Goal: Information Seeking & Learning: Learn about a topic

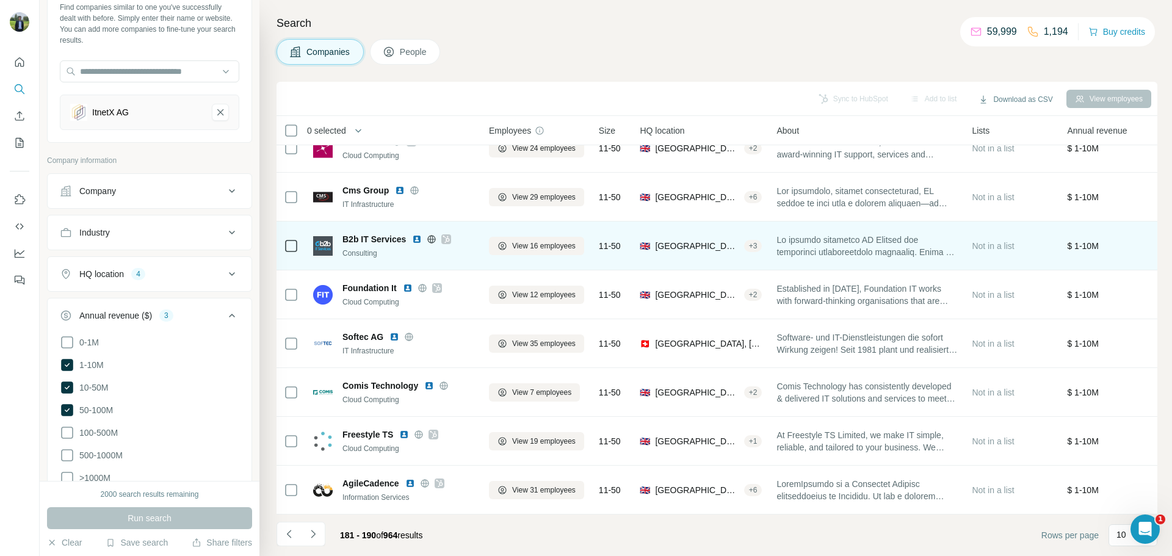
scroll to position [125, 0]
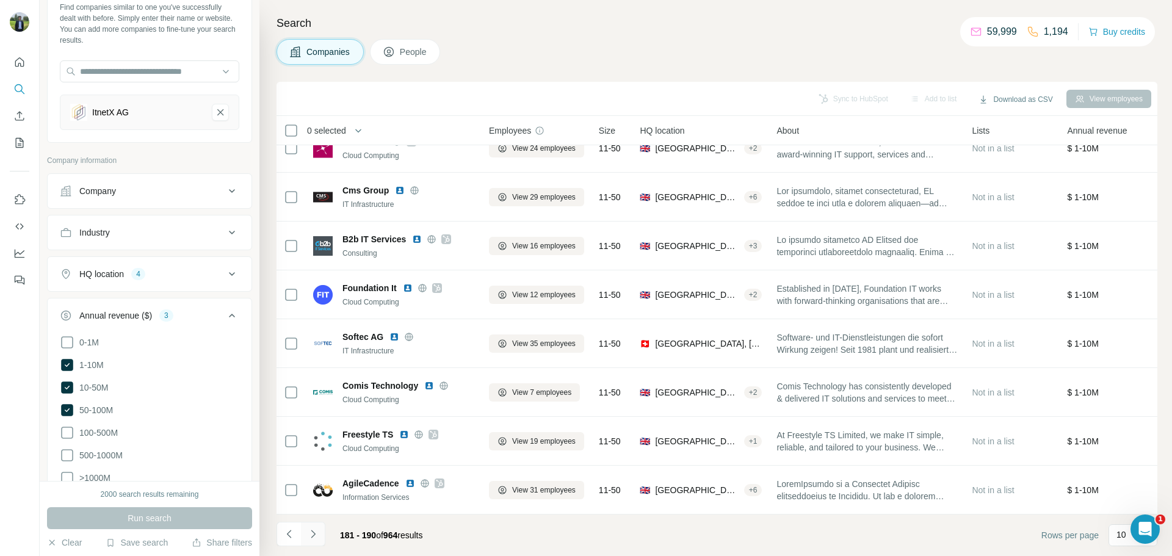
click at [313, 537] on icon "Navigate to next page" at bounding box center [313, 534] width 12 height 12
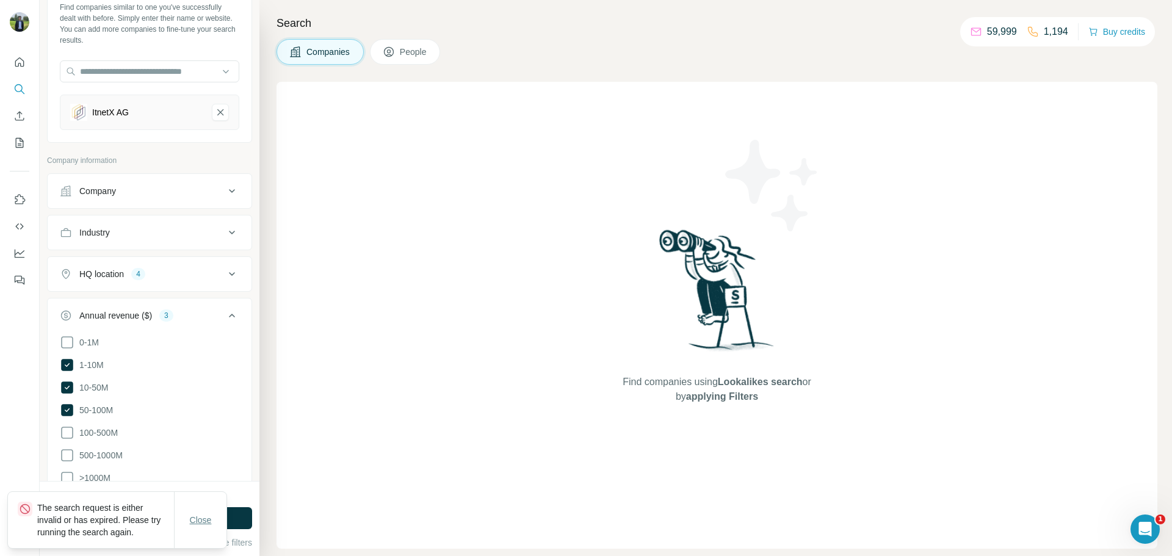
click at [205, 523] on span "Close" at bounding box center [201, 520] width 22 height 12
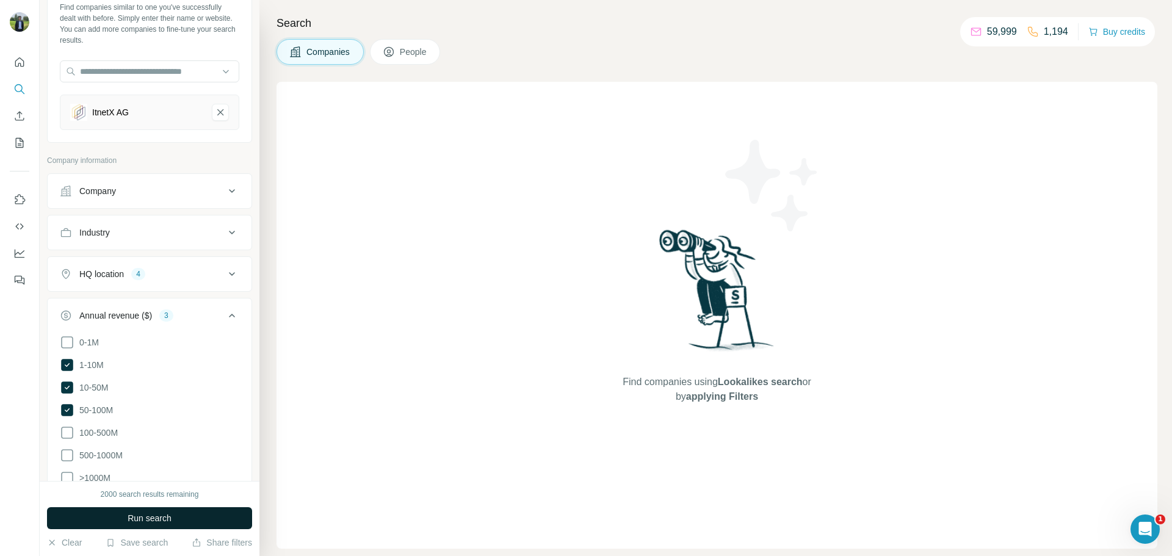
click at [206, 521] on button "Run search" at bounding box center [149, 518] width 205 height 22
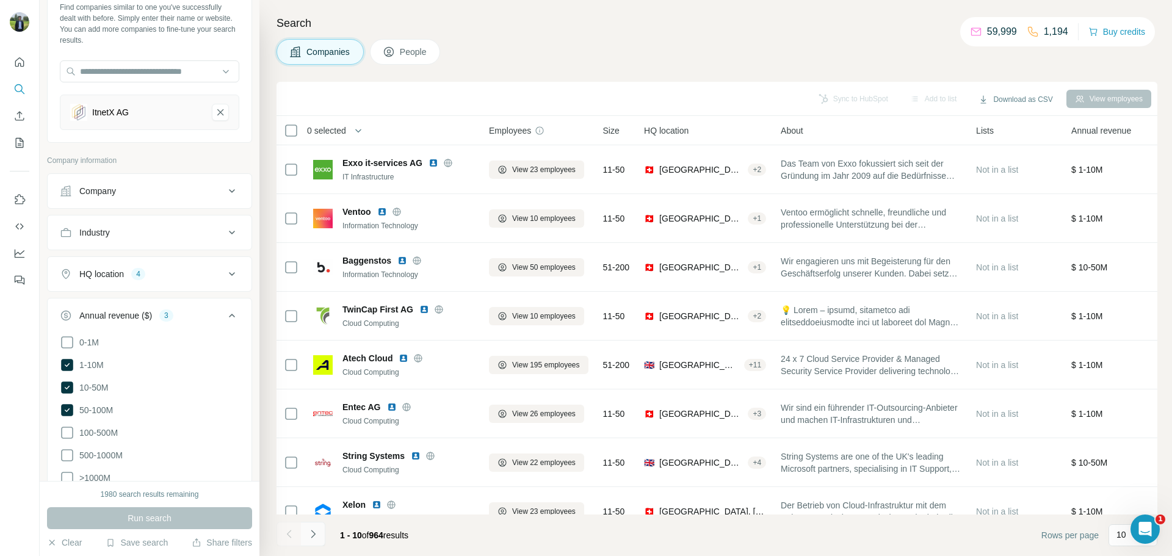
click at [323, 537] on button "Navigate to next page" at bounding box center [313, 534] width 24 height 24
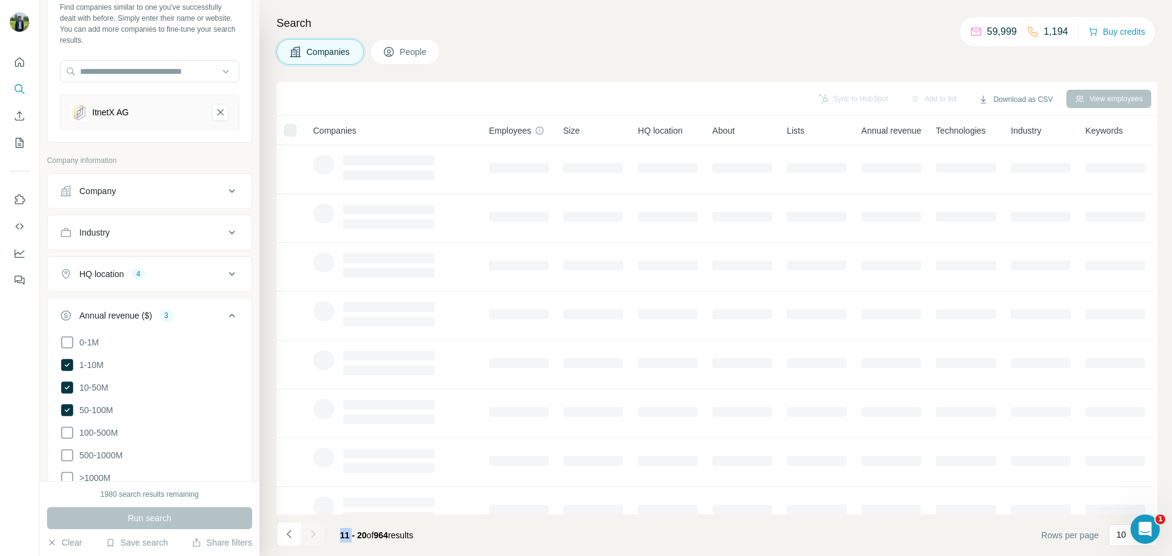
click at [323, 537] on div at bounding box center [313, 534] width 24 height 24
click at [323, 537] on button "Navigate to next page" at bounding box center [313, 534] width 24 height 24
click at [319, 540] on div at bounding box center [313, 534] width 24 height 24
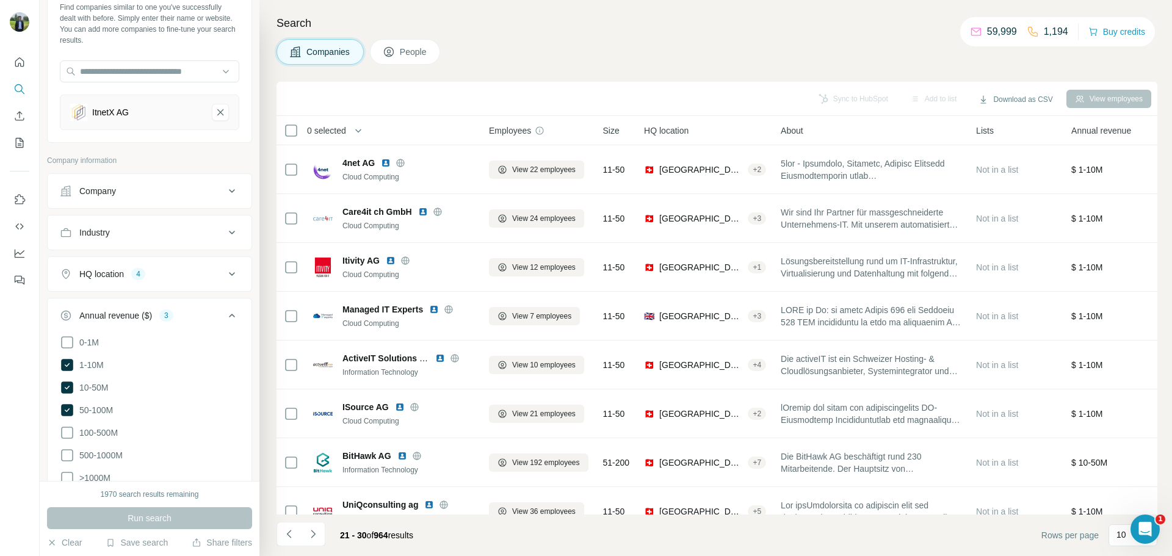
click at [319, 540] on button "Navigate to next page" at bounding box center [313, 534] width 24 height 24
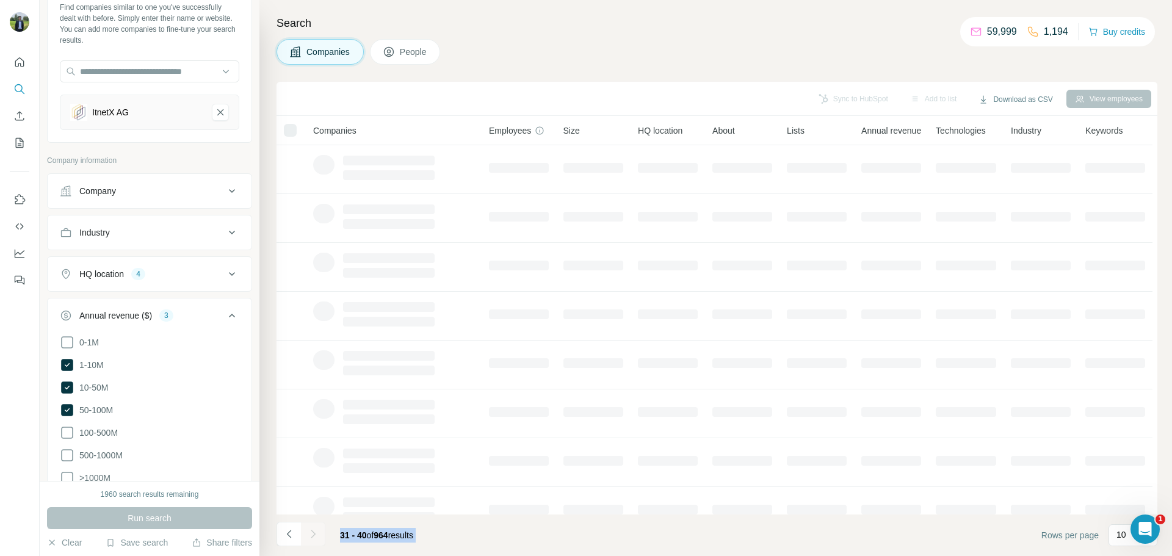
click at [319, 540] on div at bounding box center [313, 534] width 24 height 24
click at [319, 540] on button "Navigate to next page" at bounding box center [313, 534] width 24 height 24
click at [319, 540] on div at bounding box center [313, 534] width 24 height 24
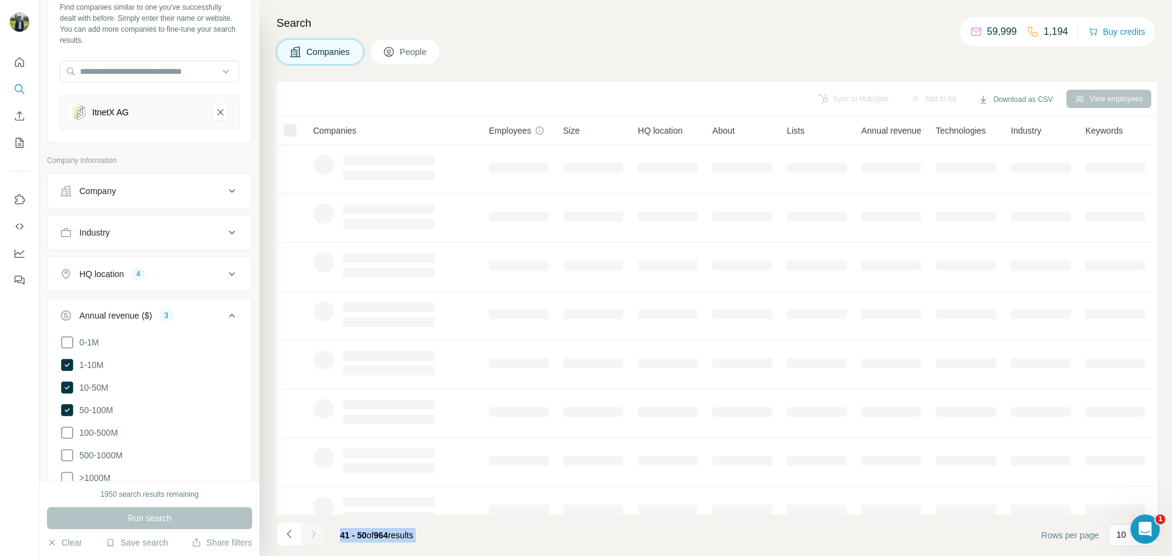
click at [319, 540] on div at bounding box center [313, 534] width 24 height 24
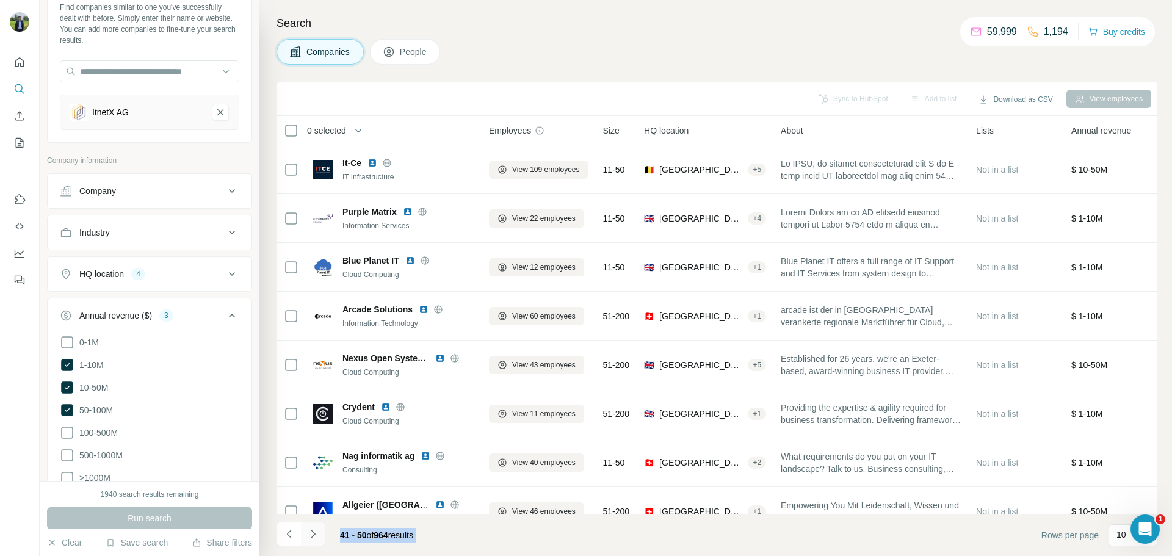
click at [319, 541] on button "Navigate to next page" at bounding box center [313, 534] width 24 height 24
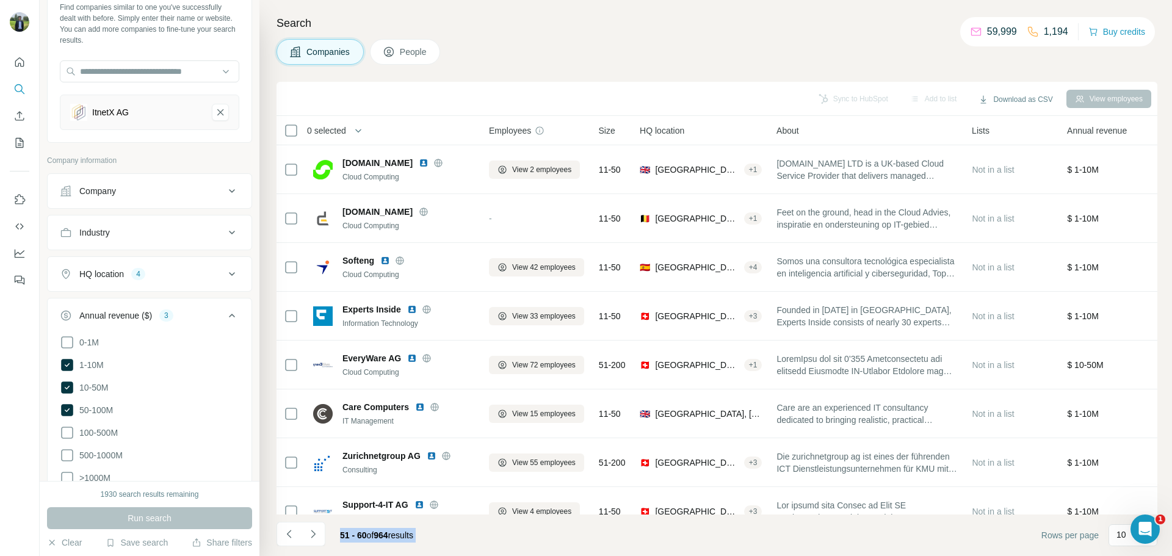
click at [323, 537] on button "Navigate to next page" at bounding box center [313, 534] width 24 height 24
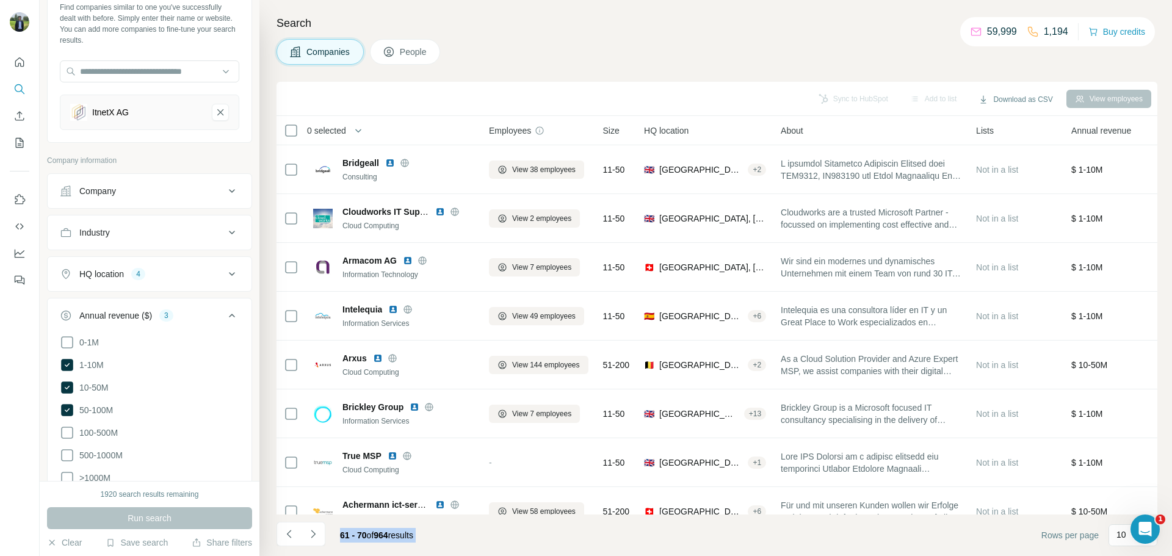
click at [323, 539] on button "Navigate to next page" at bounding box center [313, 534] width 24 height 24
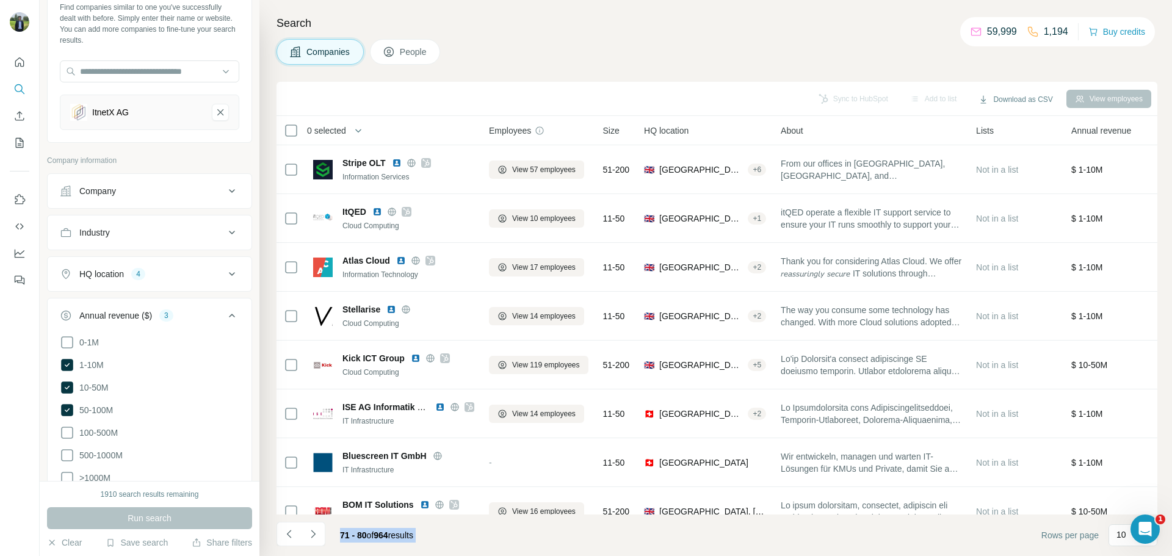
click at [511, 538] on footer "71 - 80 of 964 results Rows per page 10" at bounding box center [717, 536] width 881 height 42
click at [313, 539] on icon "Navigate to next page" at bounding box center [313, 534] width 12 height 12
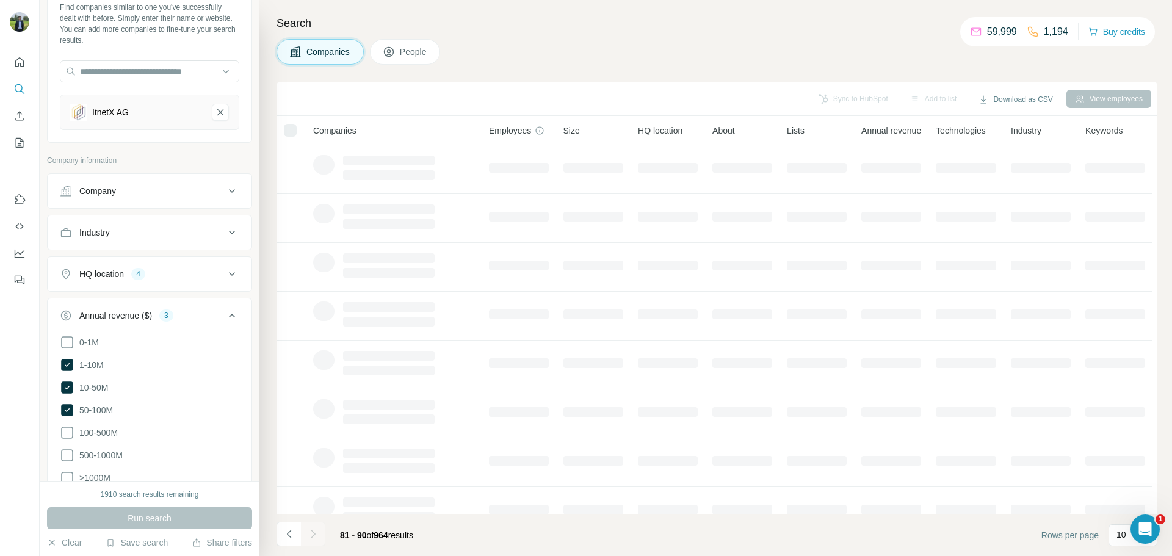
click at [313, 539] on div at bounding box center [313, 534] width 24 height 24
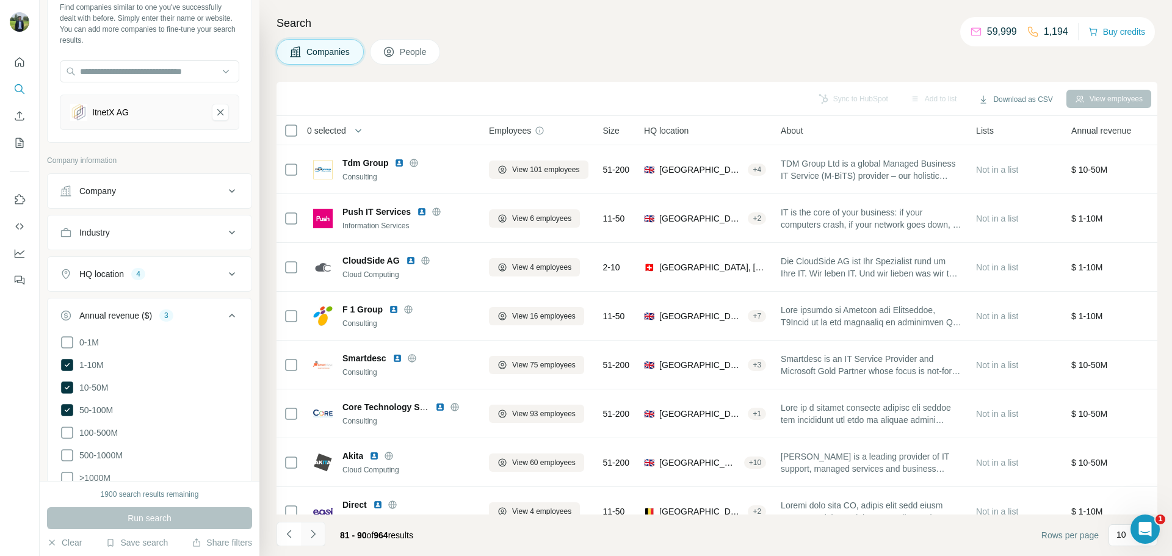
click at [313, 539] on icon "Navigate to next page" at bounding box center [313, 534] width 12 height 12
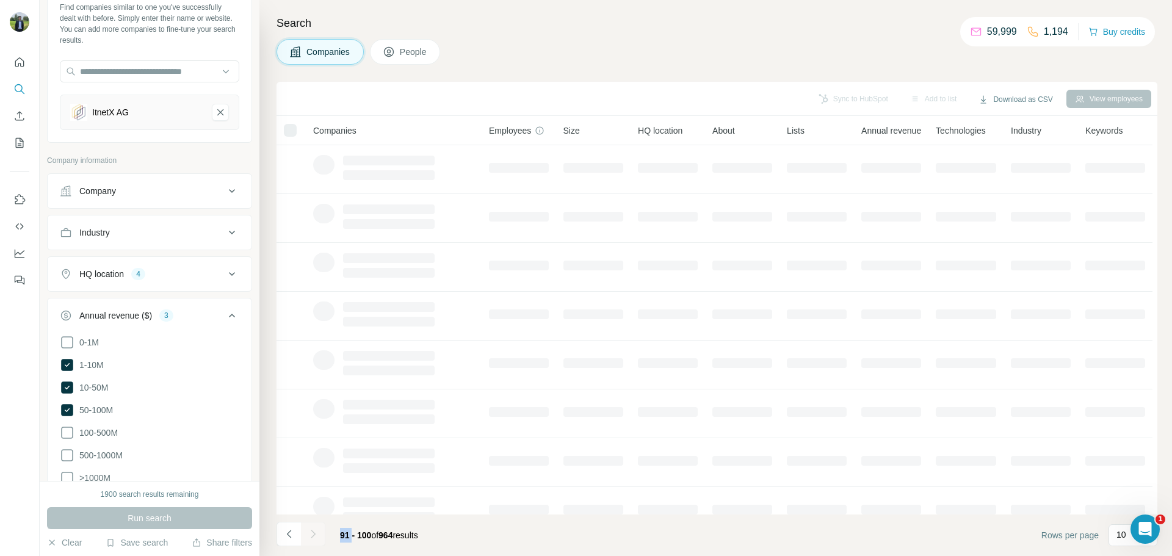
click at [313, 539] on div at bounding box center [313, 534] width 24 height 24
click at [313, 539] on icon "Navigate to next page" at bounding box center [313, 534] width 12 height 12
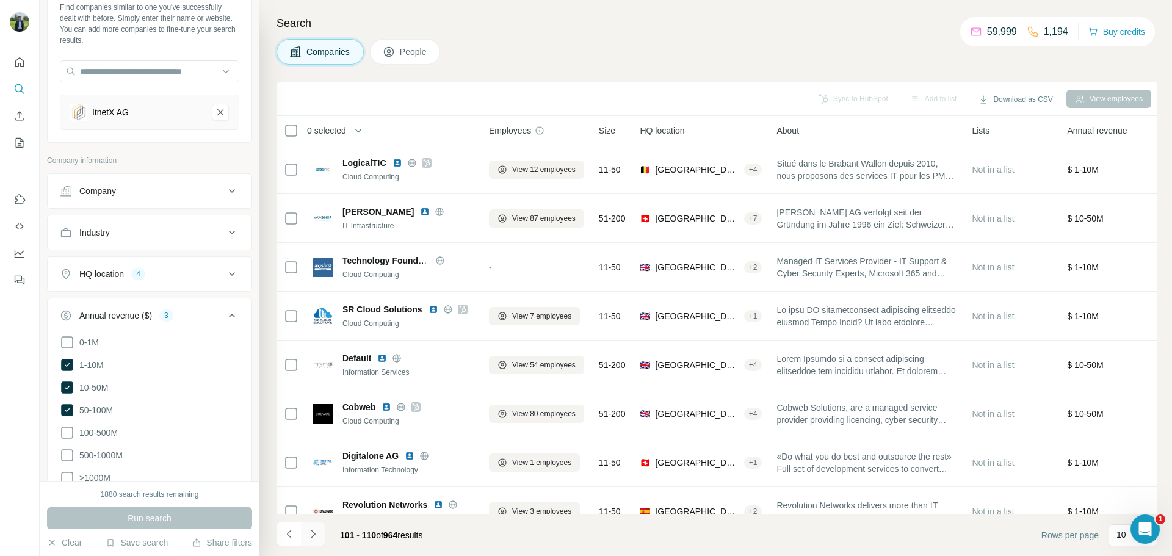
click at [315, 535] on icon "Navigate to next page" at bounding box center [313, 534] width 12 height 12
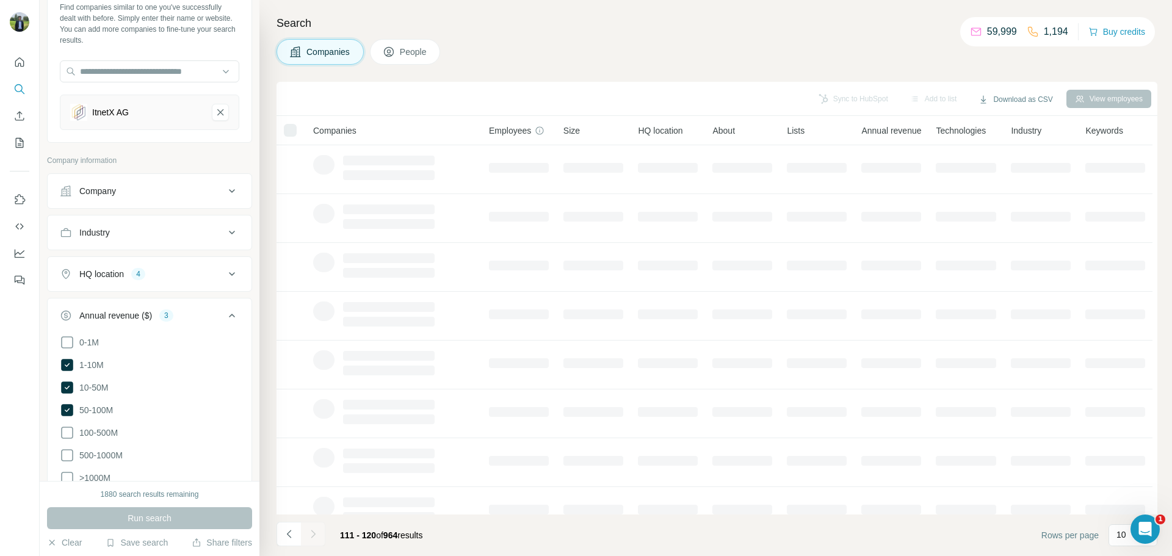
click at [315, 535] on div at bounding box center [313, 534] width 24 height 24
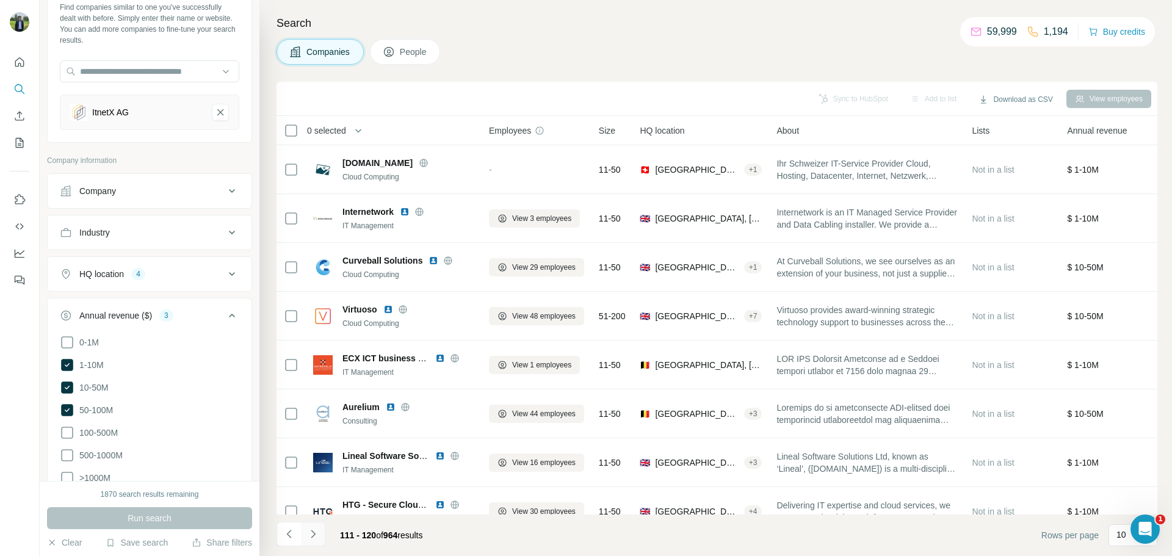
click at [315, 535] on icon "Navigate to next page" at bounding box center [313, 534] width 12 height 12
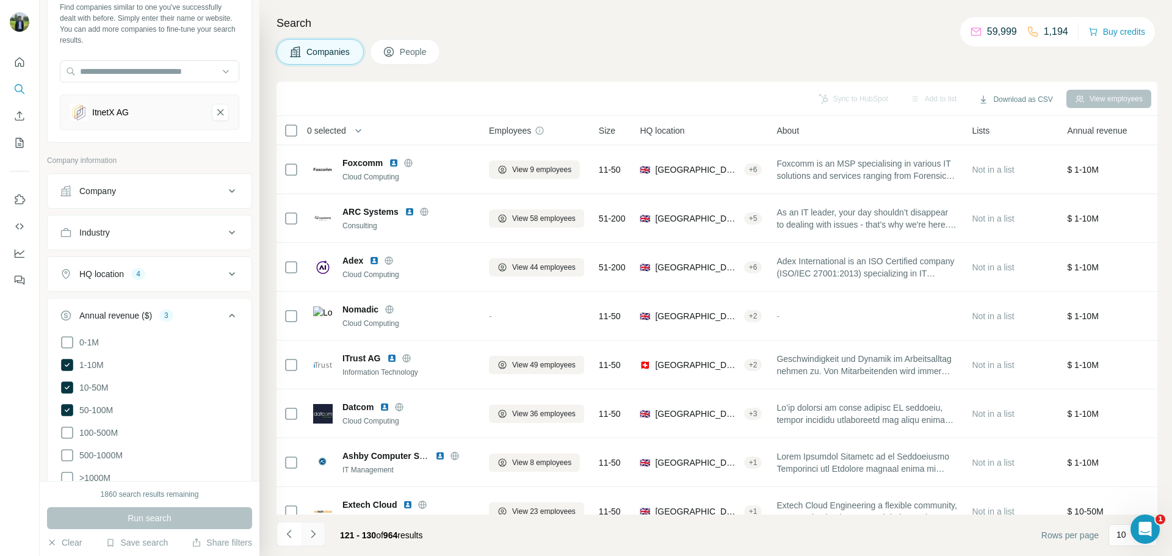
click at [315, 535] on icon "Navigate to next page" at bounding box center [313, 534] width 12 height 12
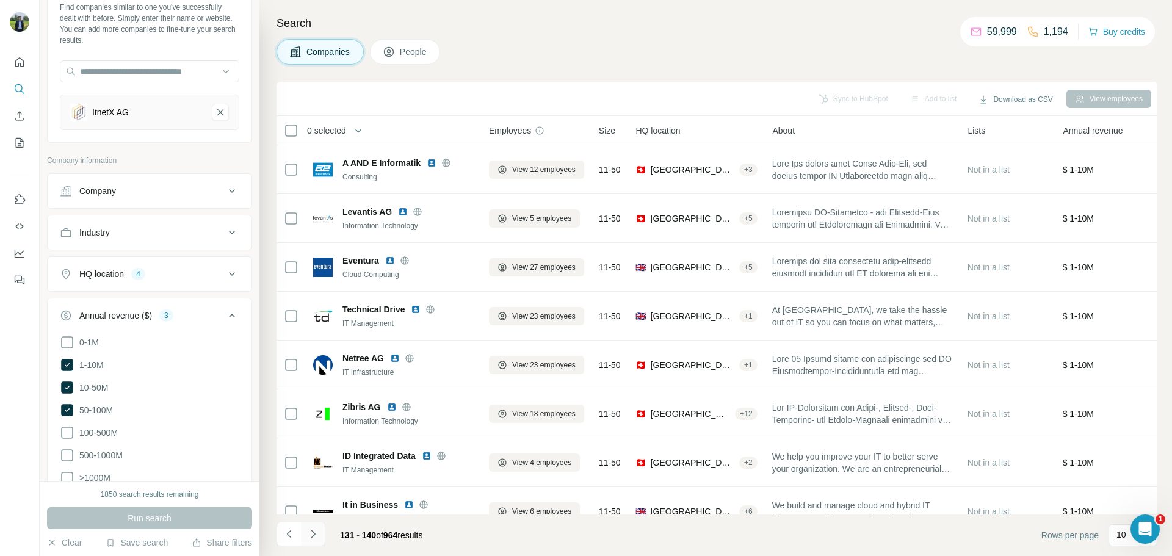
click at [315, 535] on icon "Navigate to next page" at bounding box center [313, 534] width 12 height 12
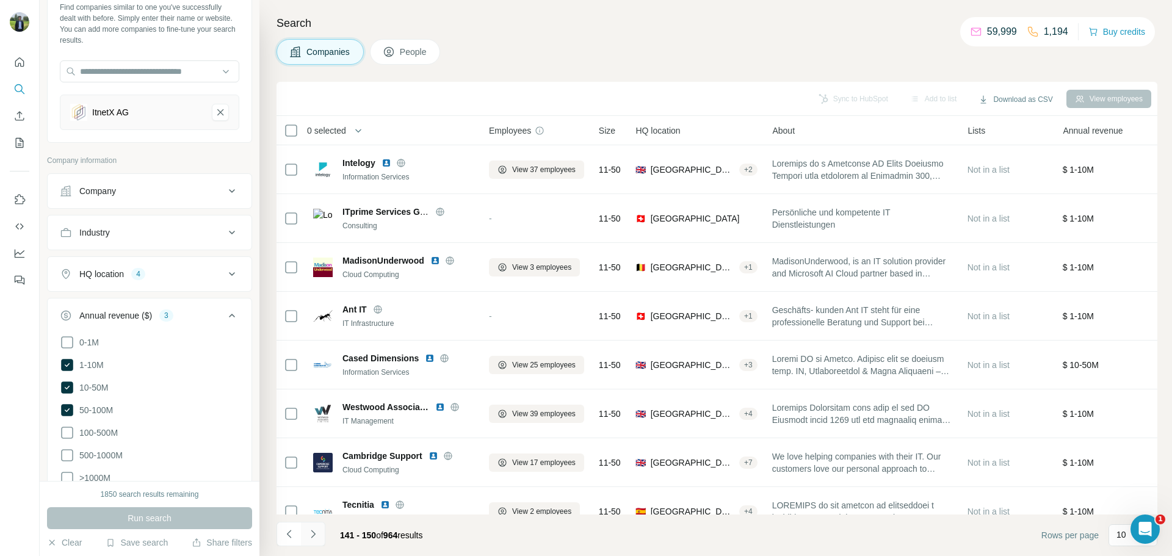
click at [315, 535] on icon "Navigate to next page" at bounding box center [313, 534] width 12 height 12
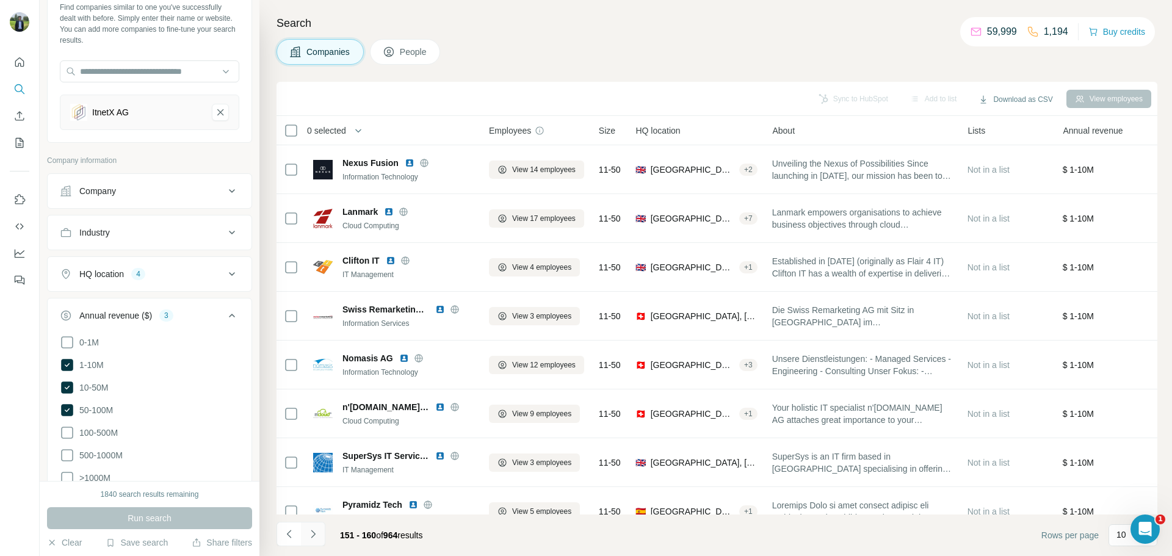
click at [315, 535] on icon "Navigate to next page" at bounding box center [313, 534] width 12 height 12
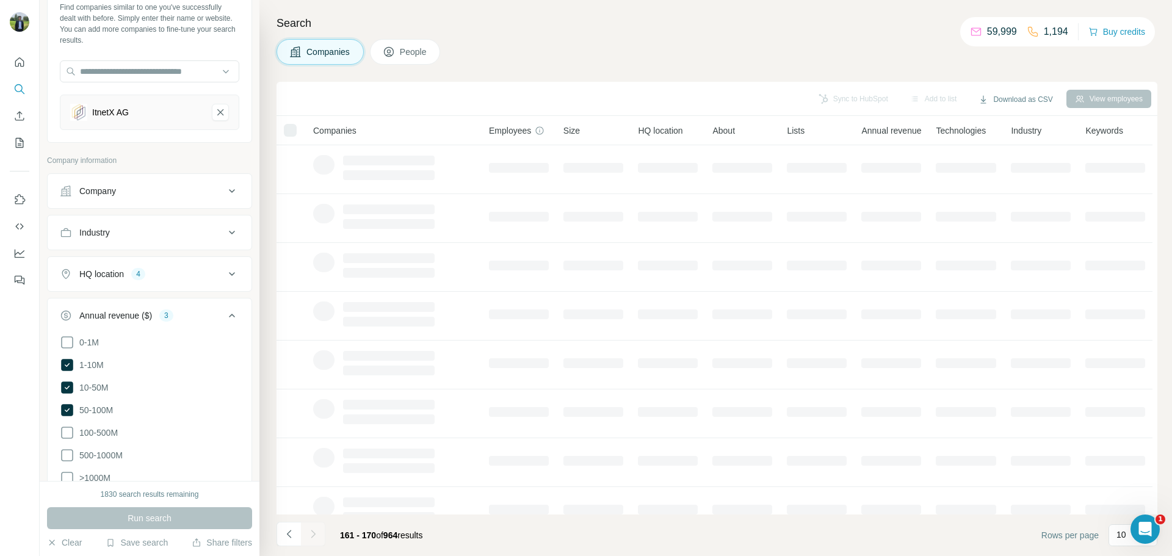
click at [315, 535] on div at bounding box center [313, 534] width 24 height 24
click at [313, 537] on div at bounding box center [313, 534] width 24 height 24
click at [430, 543] on div "161 - 170 of 964 results" at bounding box center [381, 535] width 102 height 27
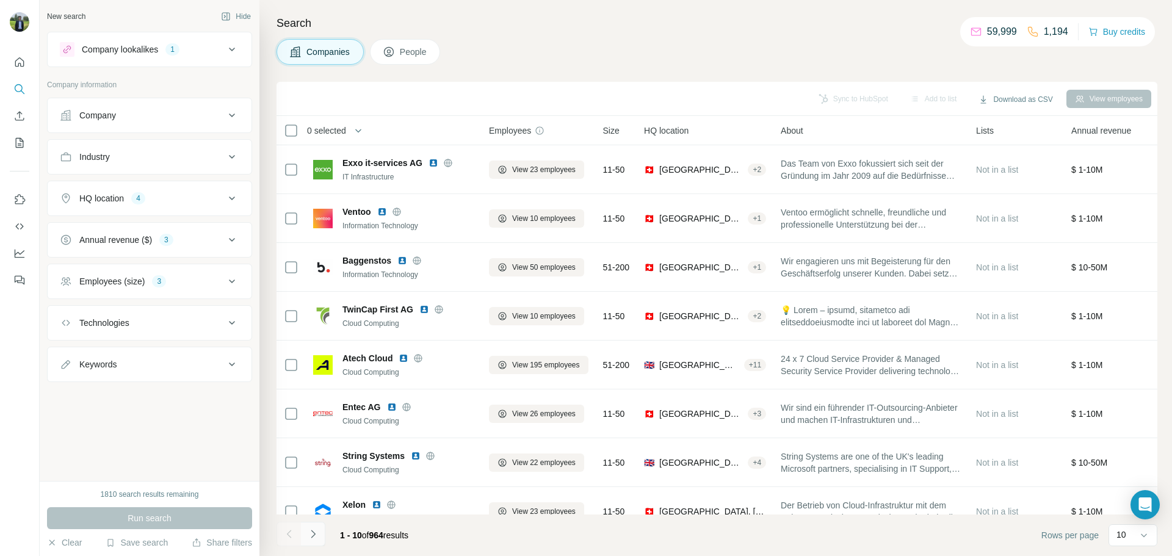
click at [324, 532] on button "Navigate to next page" at bounding box center [313, 534] width 24 height 24
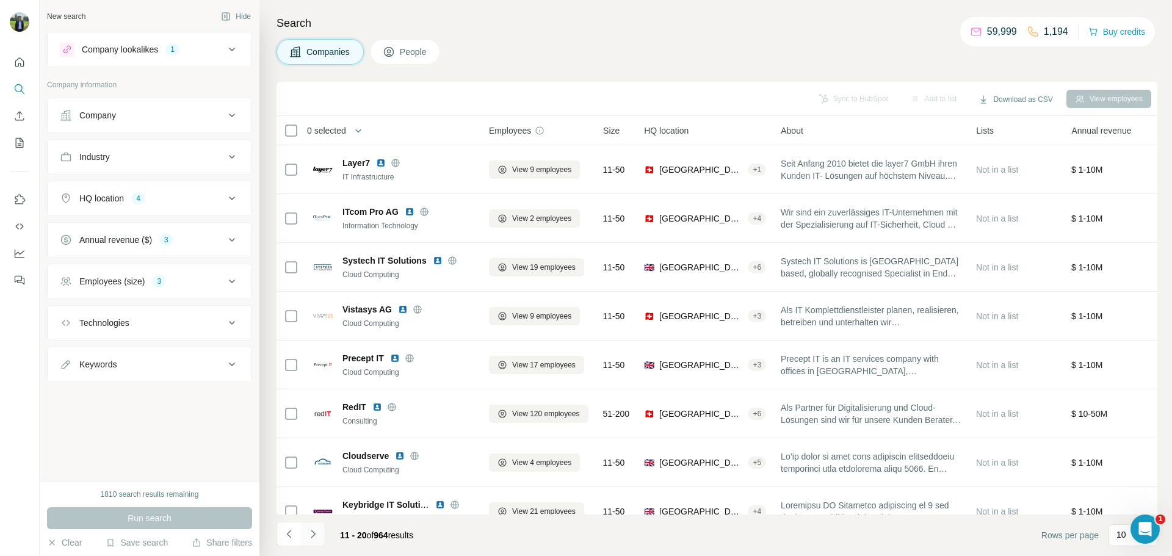
click at [324, 532] on button "Navigate to next page" at bounding box center [313, 534] width 24 height 24
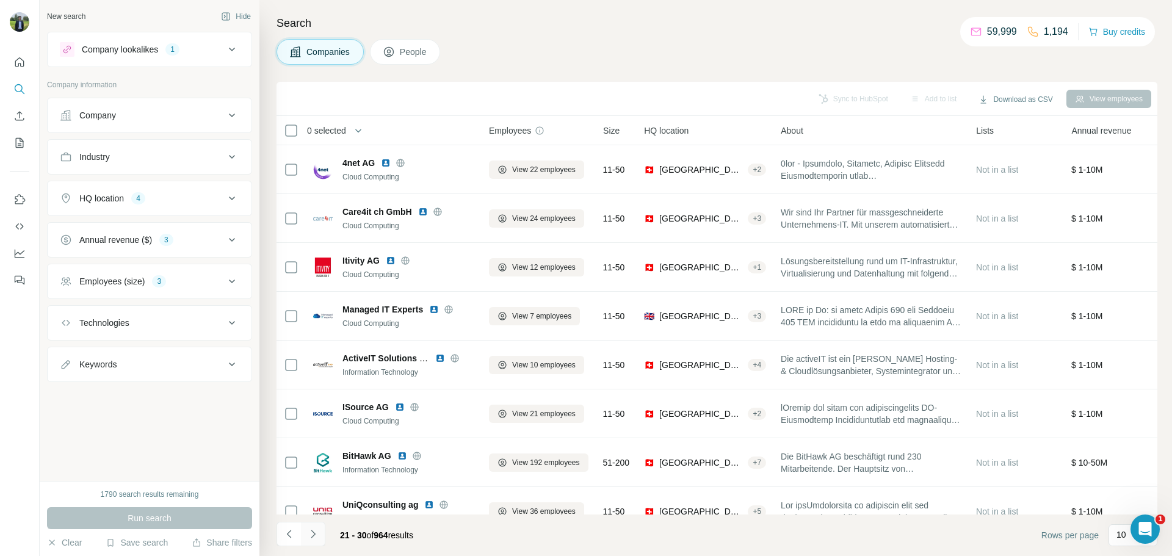
click at [324, 532] on button "Navigate to next page" at bounding box center [313, 534] width 24 height 24
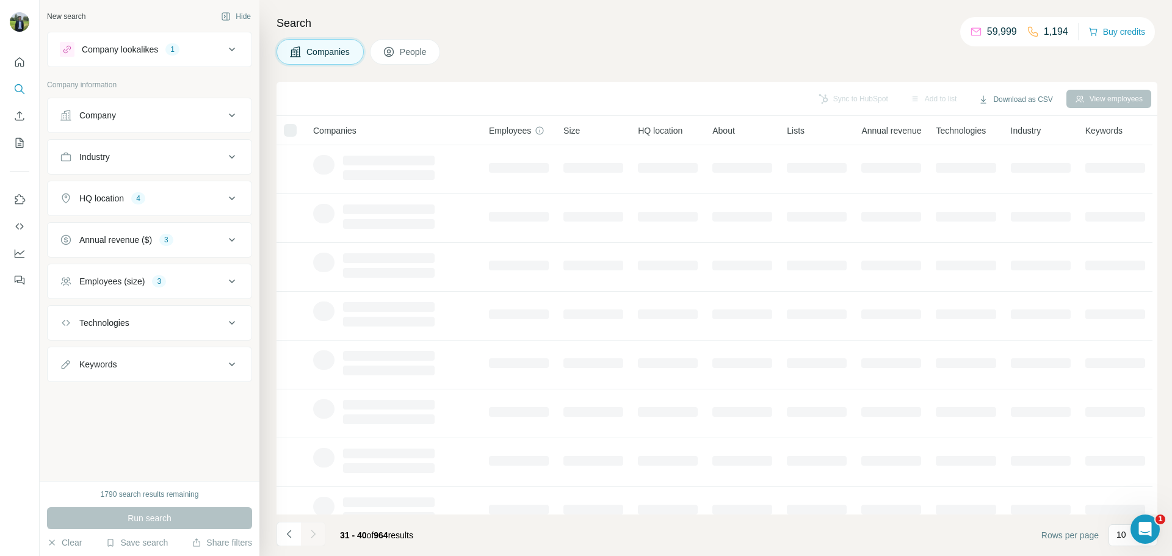
click at [324, 532] on div at bounding box center [313, 534] width 24 height 24
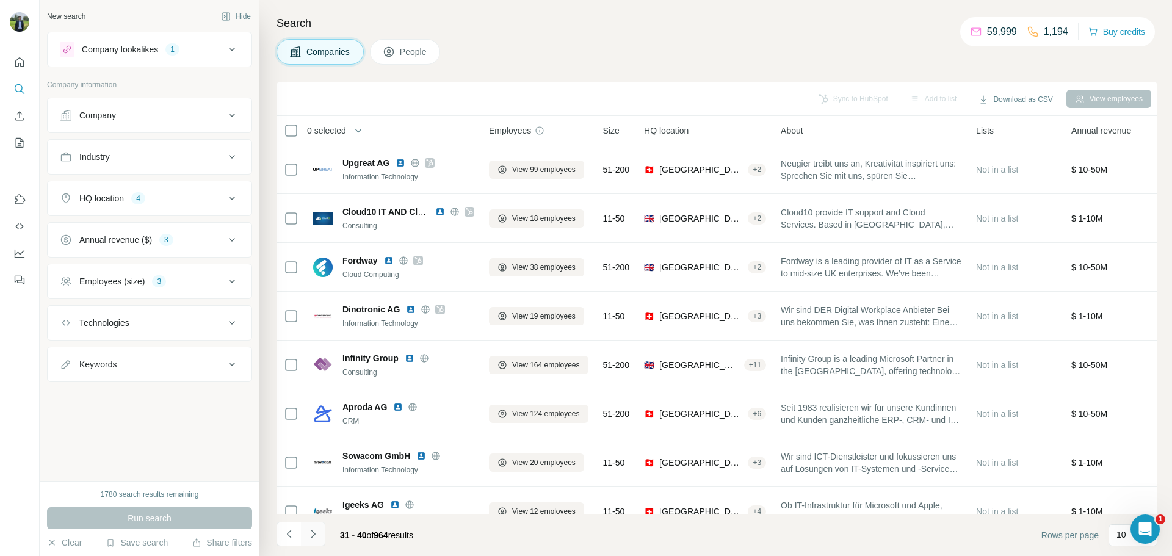
click at [324, 532] on button "Navigate to next page" at bounding box center [313, 534] width 24 height 24
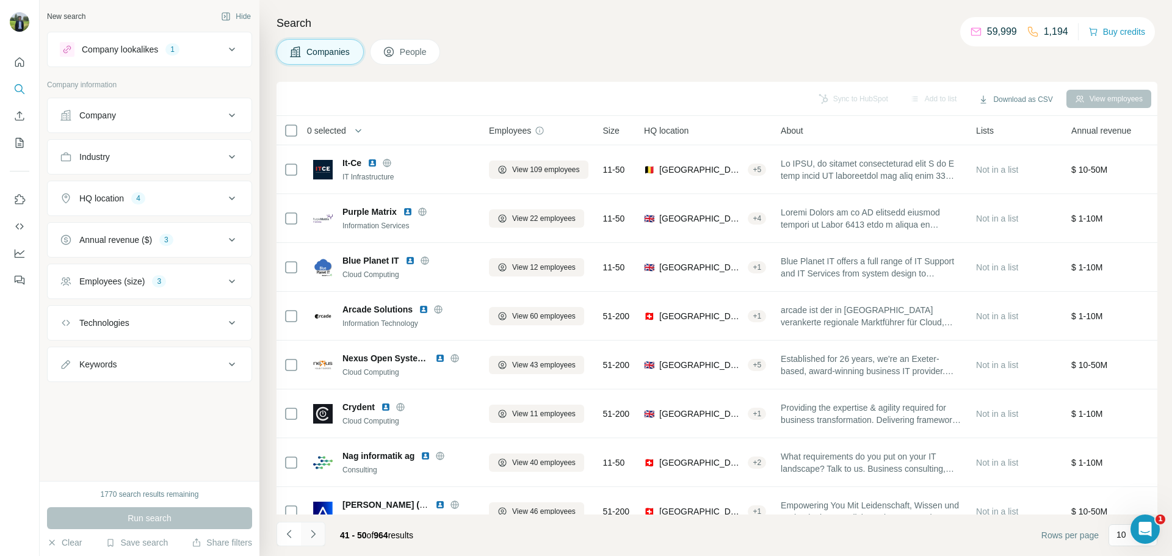
click at [324, 532] on button "Navigate to next page" at bounding box center [313, 534] width 24 height 24
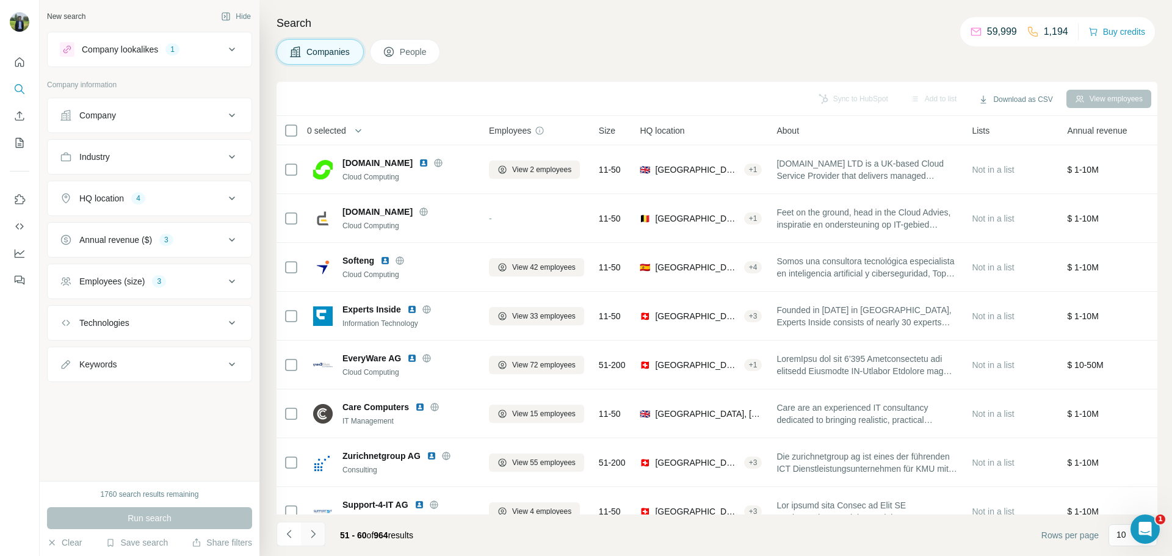
click at [324, 532] on button "Navigate to next page" at bounding box center [313, 534] width 24 height 24
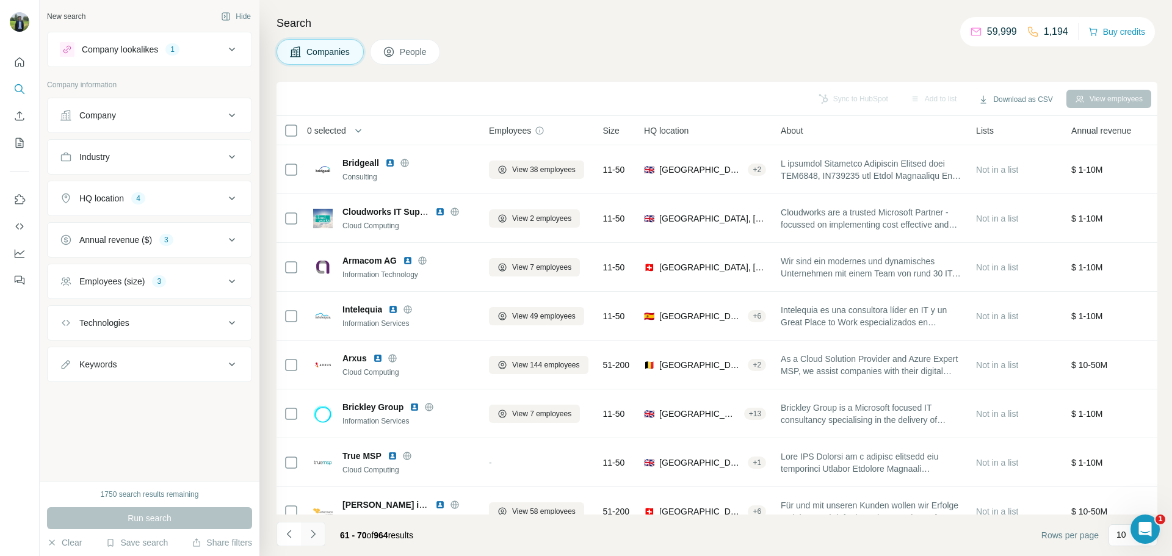
click at [324, 532] on button "Navigate to next page" at bounding box center [313, 534] width 24 height 24
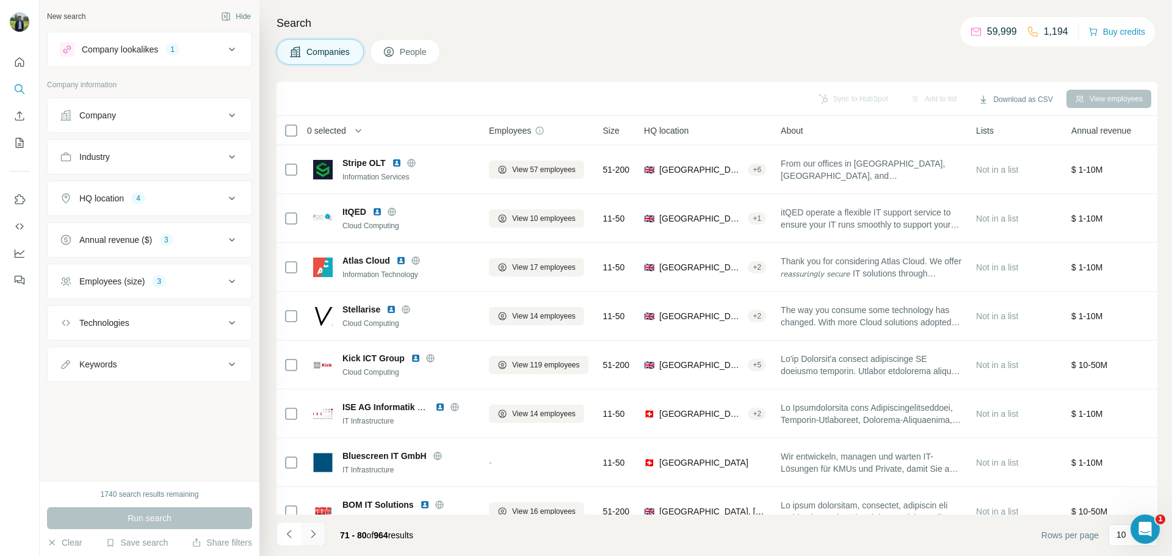
click at [324, 532] on button "Navigate to next page" at bounding box center [313, 534] width 24 height 24
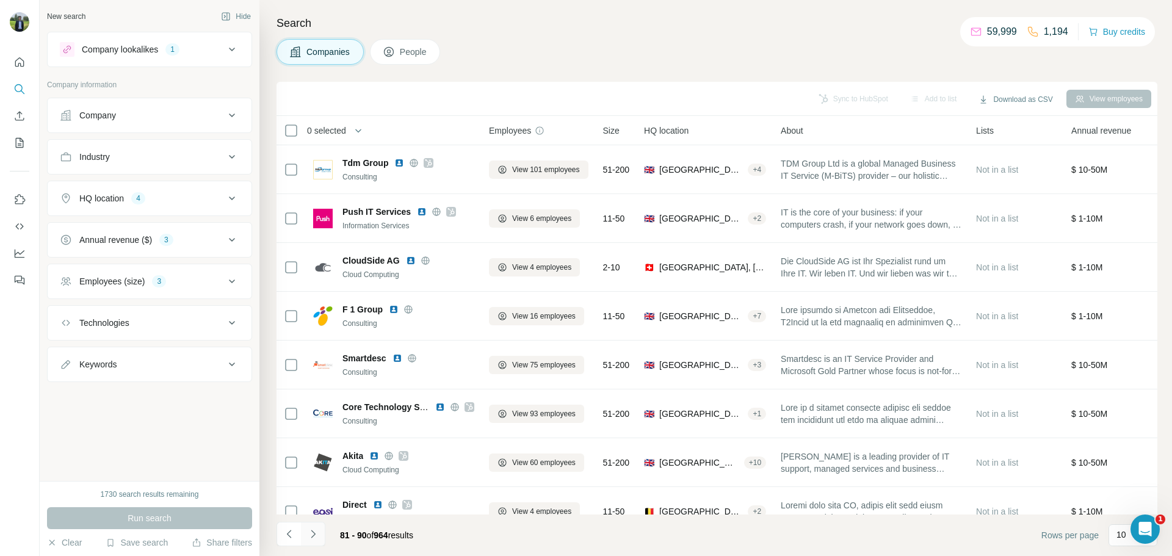
click at [324, 532] on button "Navigate to next page" at bounding box center [313, 534] width 24 height 24
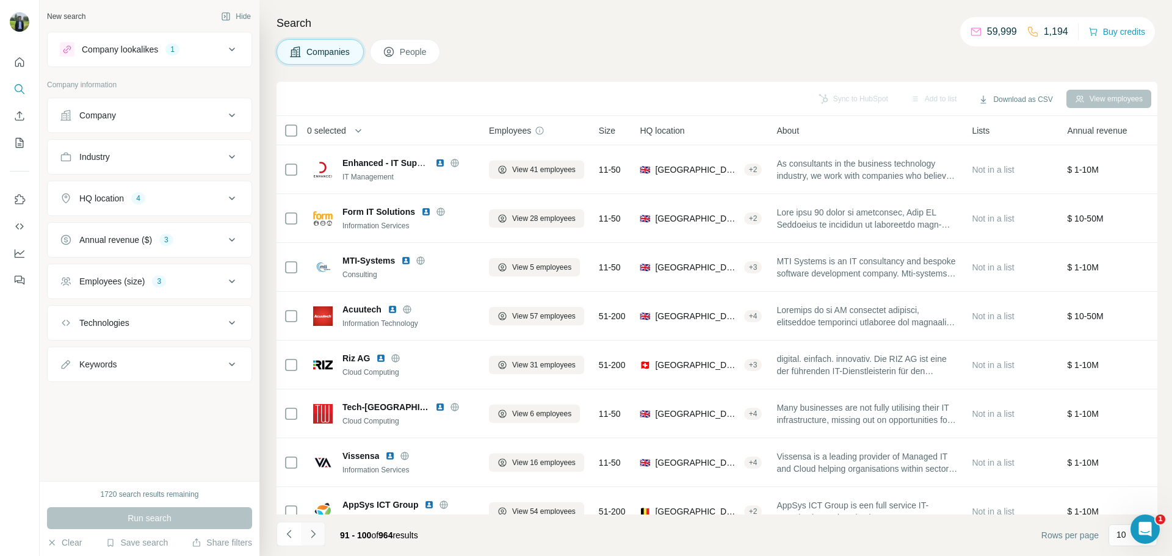
click at [324, 532] on button "Navigate to next page" at bounding box center [313, 534] width 24 height 24
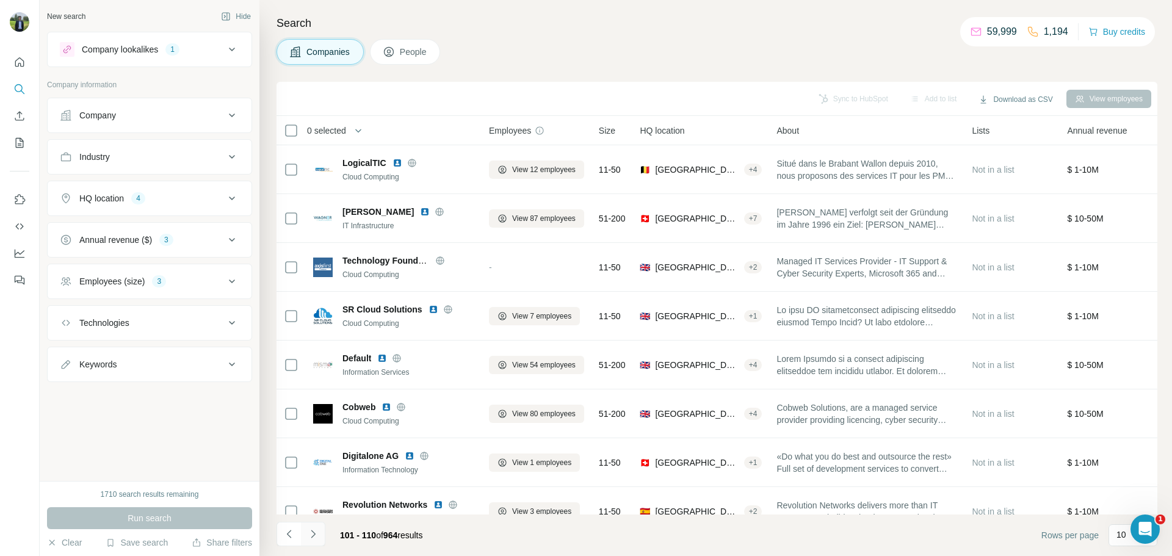
click at [324, 532] on button "Navigate to next page" at bounding box center [313, 534] width 24 height 24
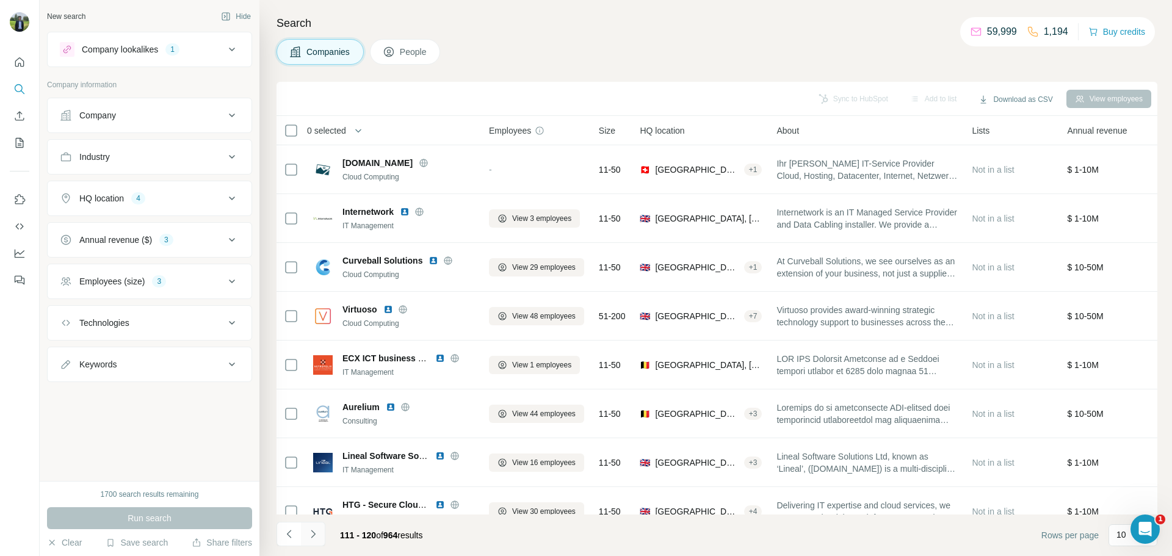
click at [324, 532] on button "Navigate to next page" at bounding box center [313, 534] width 24 height 24
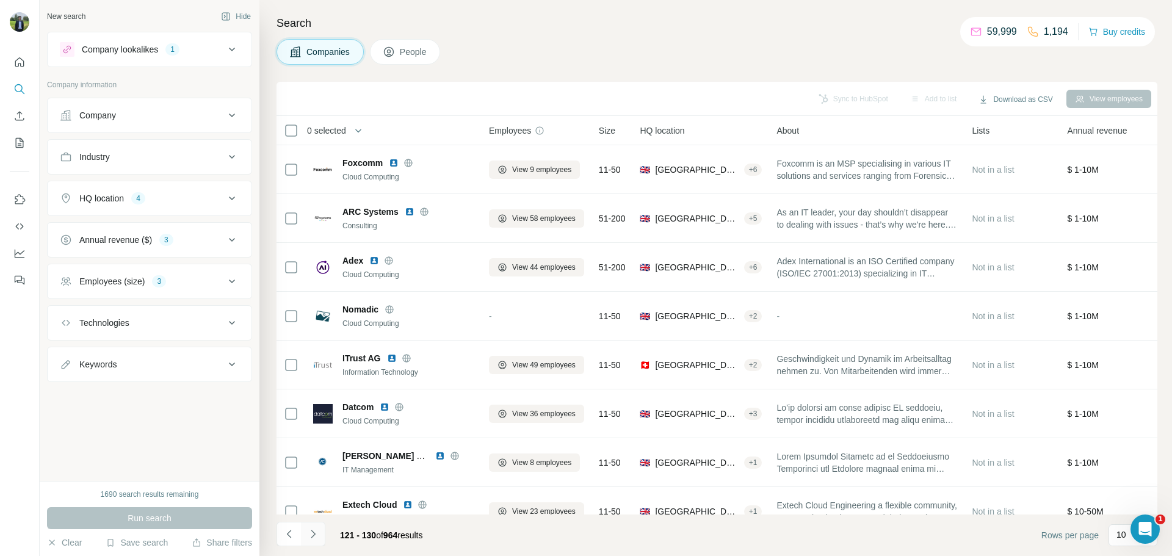
click at [324, 532] on button "Navigate to next page" at bounding box center [313, 534] width 24 height 24
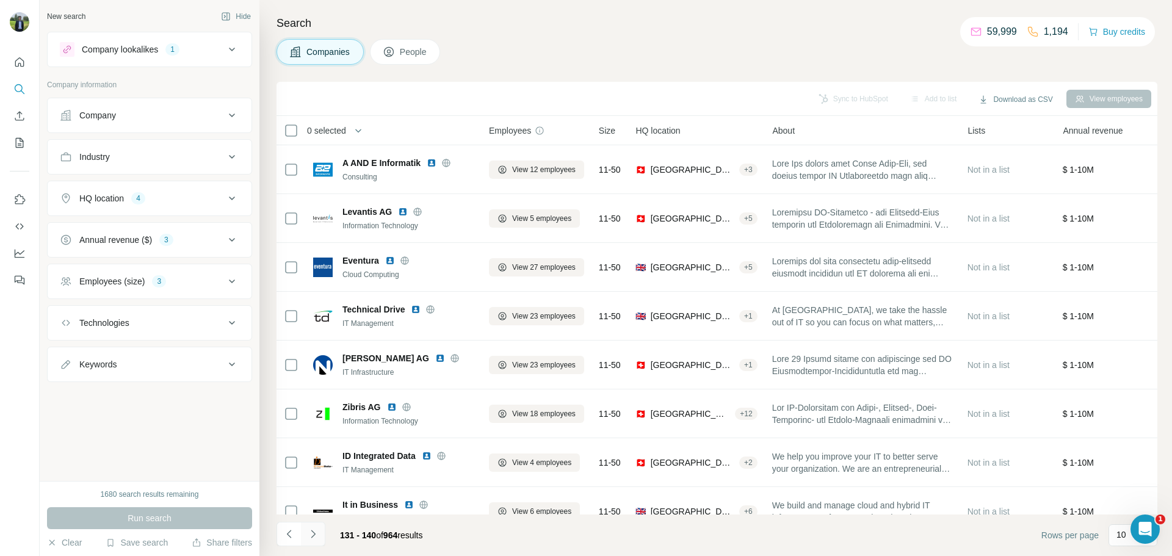
click at [324, 532] on button "Navigate to next page" at bounding box center [313, 534] width 24 height 24
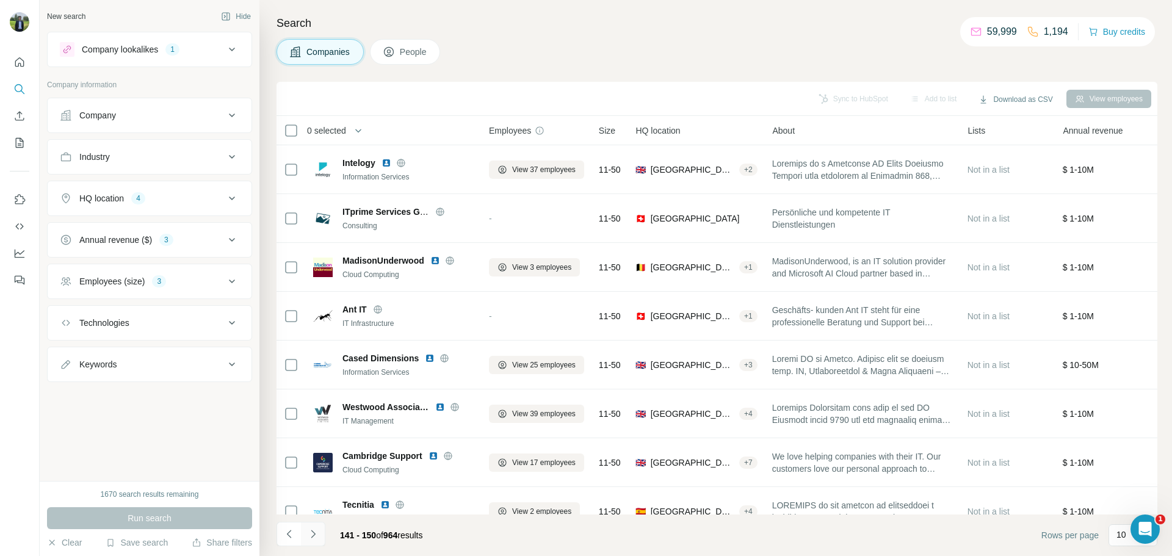
click at [324, 532] on button "Navigate to next page" at bounding box center [313, 534] width 24 height 24
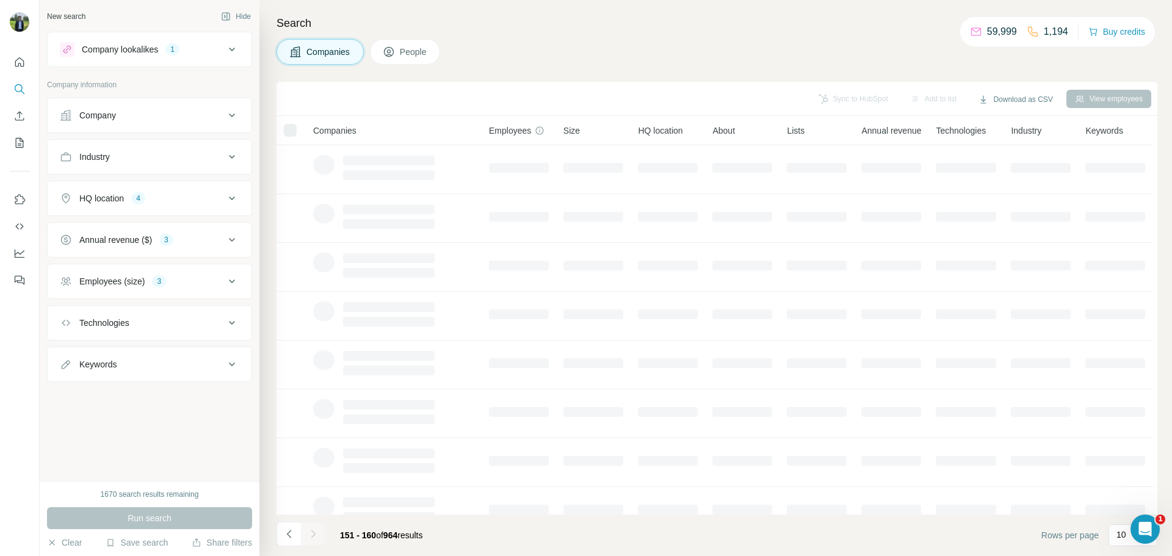
click at [324, 532] on div at bounding box center [313, 534] width 24 height 24
click at [288, 540] on icon "Navigate to previous page" at bounding box center [289, 534] width 12 height 12
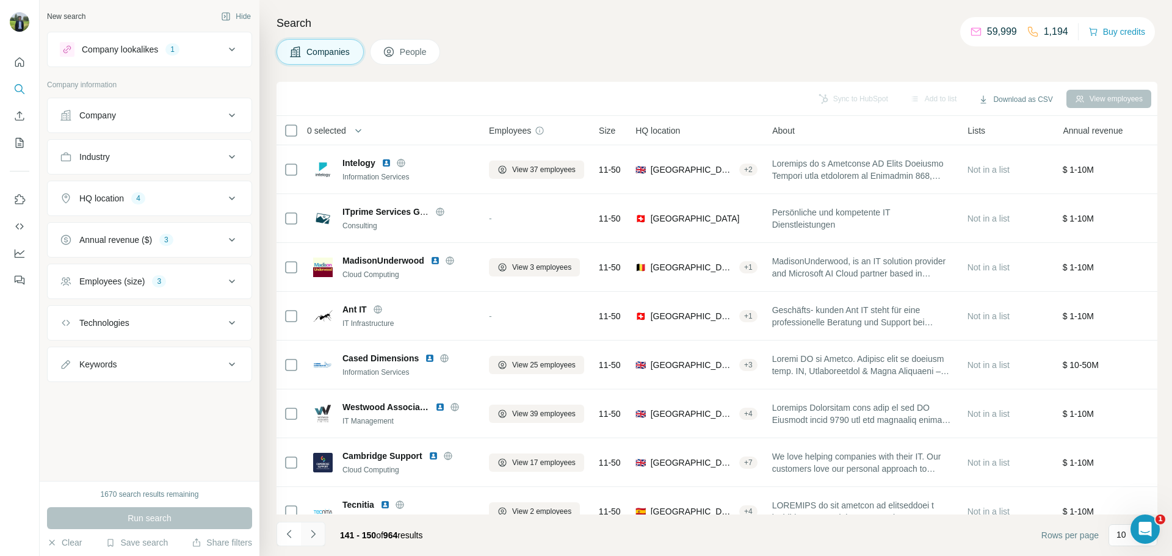
click at [322, 534] on button "Navigate to next page" at bounding box center [313, 534] width 24 height 24
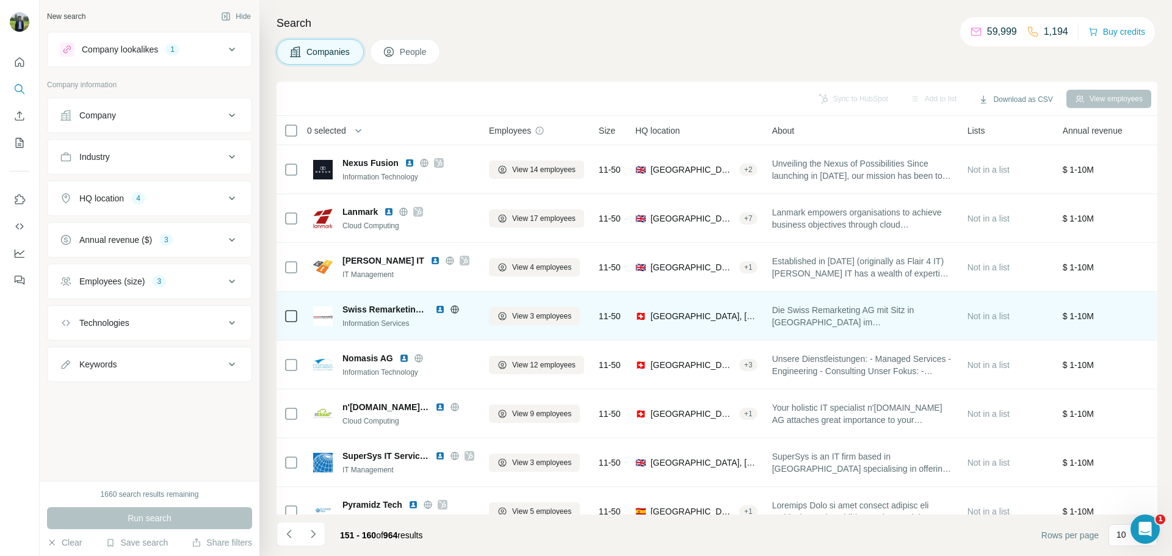
click at [441, 308] on img at bounding box center [440, 310] width 10 height 10
